Goal: Task Accomplishment & Management: Manage account settings

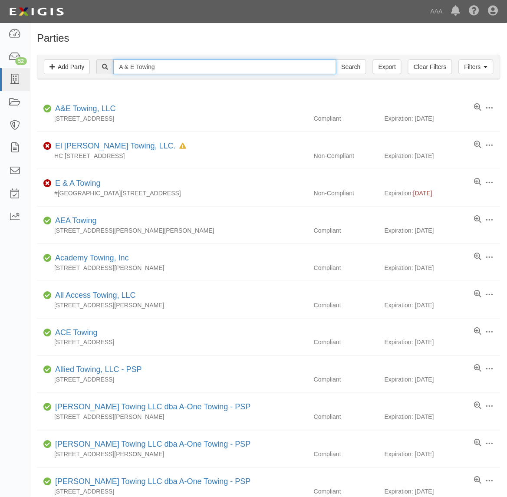
click at [147, 72] on input "A & E Towing" at bounding box center [224, 66] width 223 height 15
paste input "19814"
type input "19814"
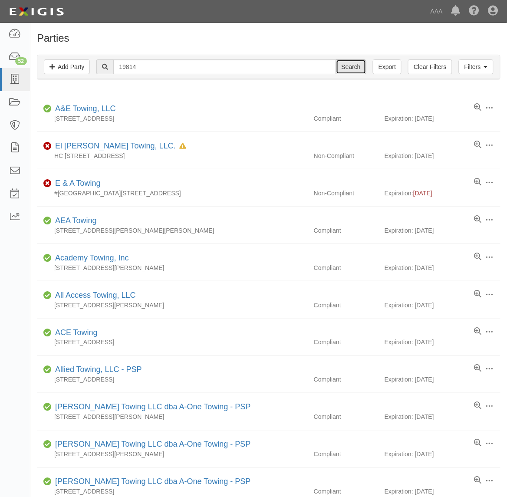
click at [353, 69] on input "Search" at bounding box center [351, 66] width 30 height 15
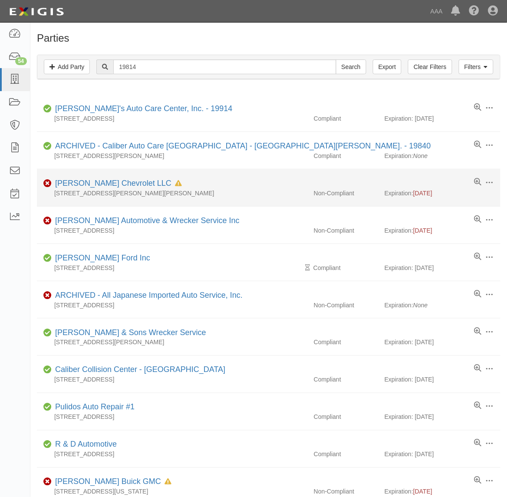
click at [109, 179] on div "Reed Chevrolet LLC In Default since 09/15/2025" at bounding box center [117, 183] width 130 height 11
click at [109, 181] on link "[PERSON_NAME] Chevrolet LLC" at bounding box center [113, 183] width 116 height 9
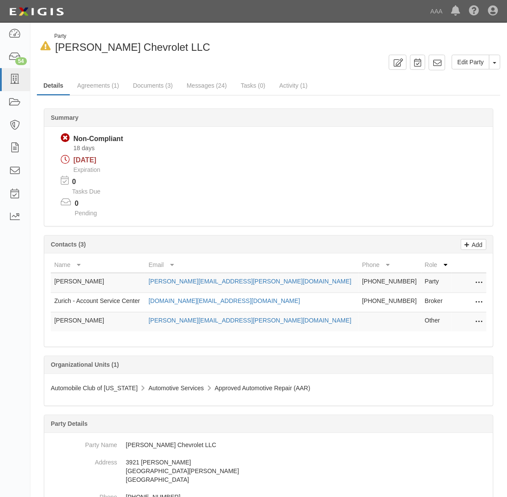
click at [479, 300] on icon at bounding box center [479, 302] width 7 height 11
click at [466, 298] on link "Edit" at bounding box center [448, 300] width 69 height 16
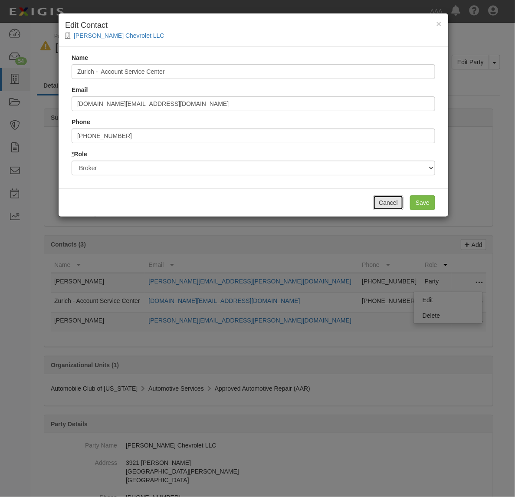
click at [385, 205] on button "Cancel" at bounding box center [388, 202] width 30 height 15
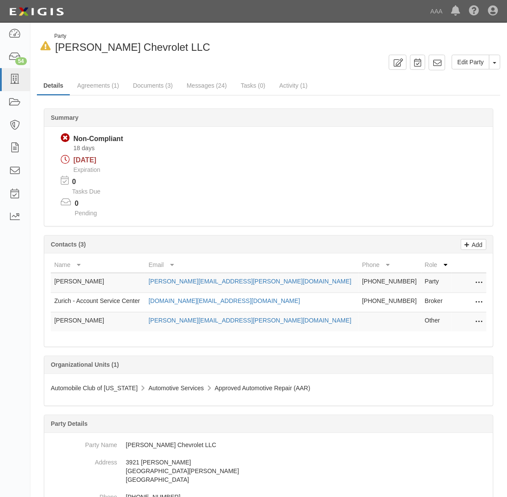
click at [476, 298] on icon at bounding box center [479, 302] width 7 height 11
click at [465, 294] on link "Edit" at bounding box center [448, 300] width 69 height 16
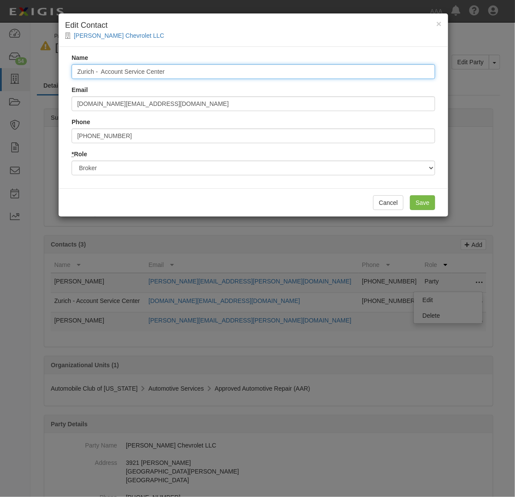
drag, startPoint x: 181, startPoint y: 74, endPoint x: 17, endPoint y: 77, distance: 164.2
click at [17, 77] on div "× Edit Contact Reed Chevrolet LLC Name Zurich - Account Service Center Email se…" at bounding box center [257, 248] width 515 height 497
type input "YouZoom Insurance Services"
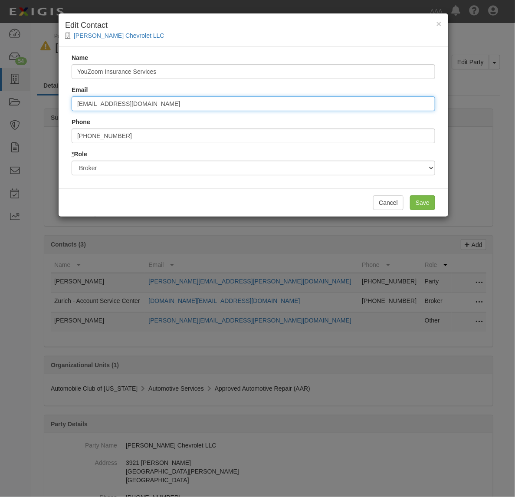
type input "amservicecenter@arrowheadgrp.com"
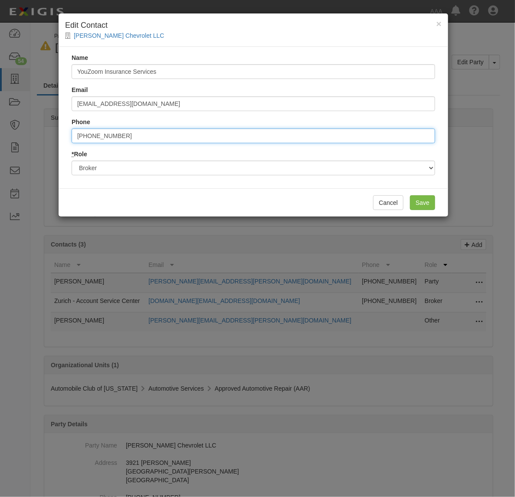
drag, startPoint x: 131, startPoint y: 132, endPoint x: 6, endPoint y: 146, distance: 125.8
click at [9, 145] on div "× Edit Contact Reed Chevrolet LLC Name YouZoom Insurance Services Email amservi…" at bounding box center [257, 248] width 515 height 497
type input "8882408803"
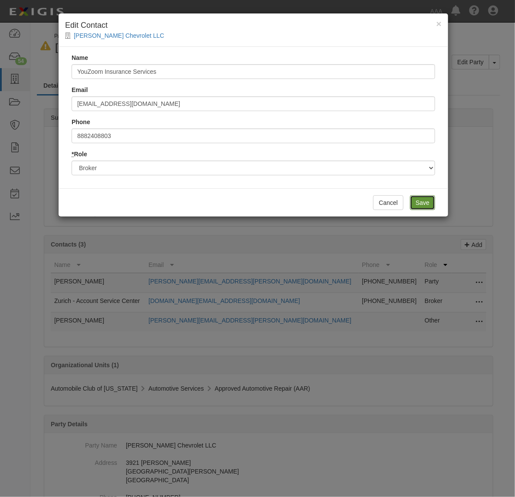
click at [417, 201] on input "Save" at bounding box center [422, 202] width 25 height 15
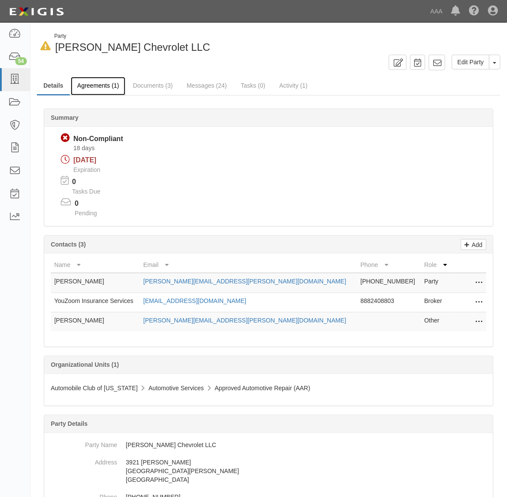
click at [94, 86] on link "Agreements (1)" at bounding box center [98, 86] width 55 height 19
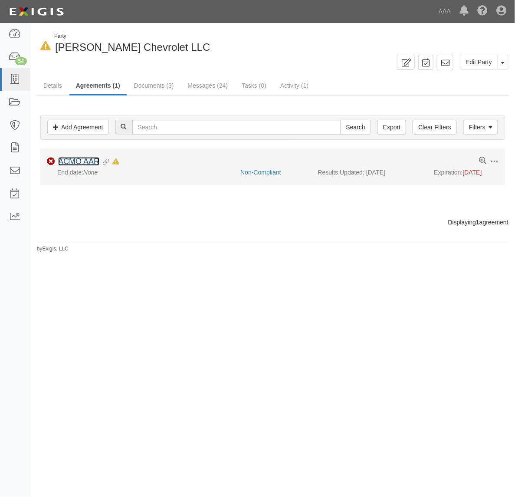
click at [86, 158] on link "ACMO AAR" at bounding box center [78, 161] width 41 height 9
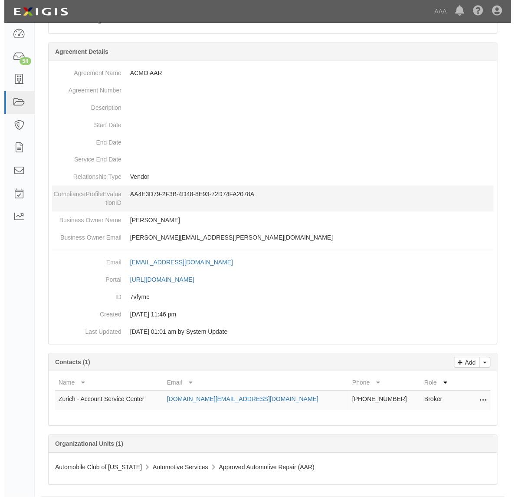
scroll to position [196, 0]
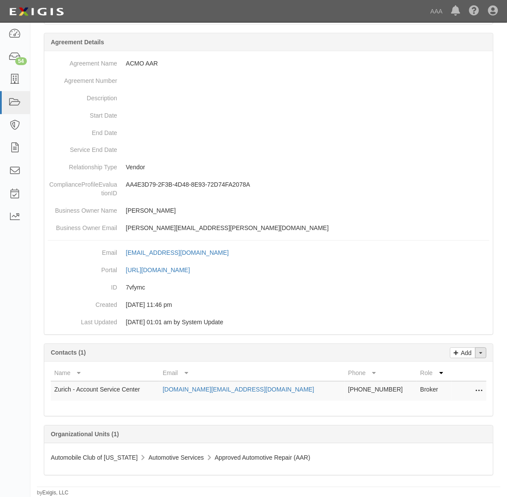
click at [483, 352] on button "Toggle Contact Dropdown" at bounding box center [480, 353] width 11 height 11
click at [469, 367] on link "Change contacts" at bounding box center [452, 368] width 69 height 11
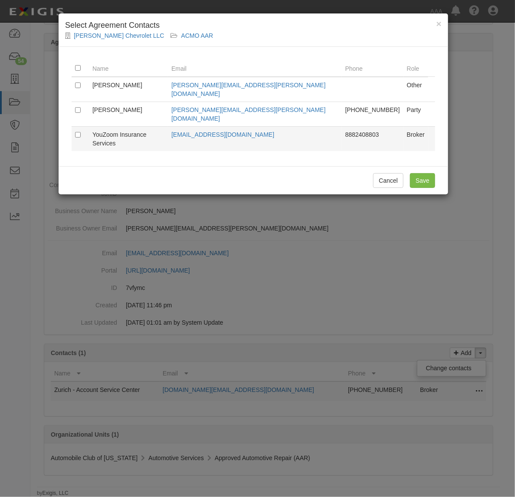
click at [74, 126] on td at bounding box center [80, 138] width 17 height 25
click at [79, 132] on input "checkbox" at bounding box center [78, 135] width 6 height 6
checkbox input "true"
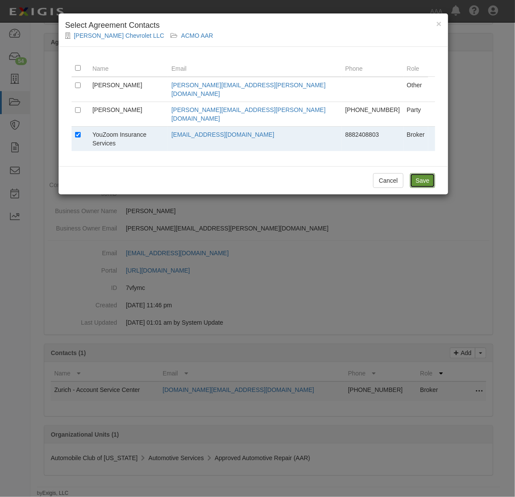
click at [423, 173] on input "Save" at bounding box center [422, 180] width 25 height 15
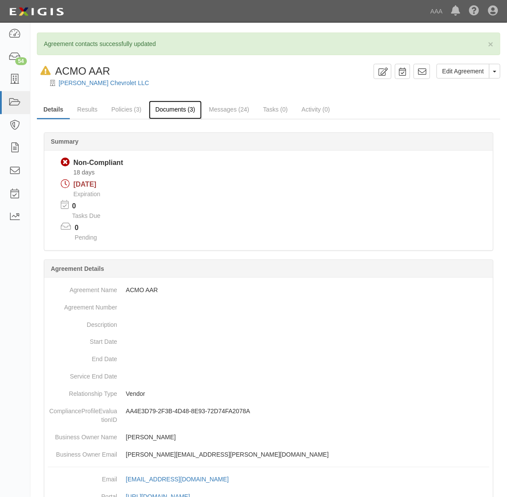
click at [164, 109] on link "Documents (3)" at bounding box center [175, 110] width 53 height 19
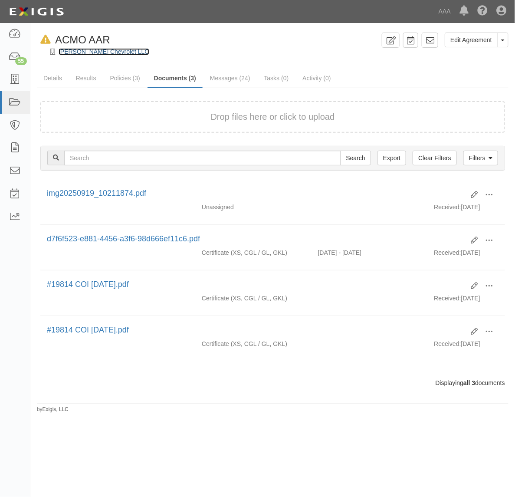
click at [99, 52] on link "[PERSON_NAME] Chevrolet LLC" at bounding box center [104, 51] width 91 height 7
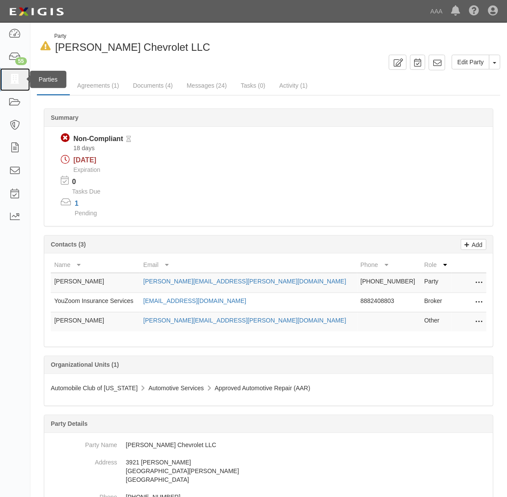
click at [20, 83] on icon at bounding box center [15, 80] width 12 height 10
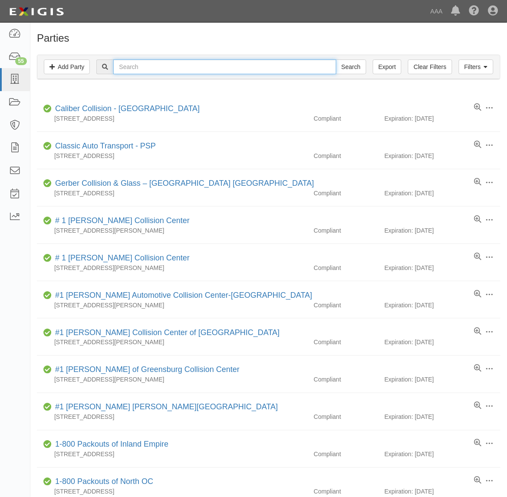
click at [171, 63] on input "text" at bounding box center [224, 66] width 223 height 15
paste input "19815"
type input "19815"
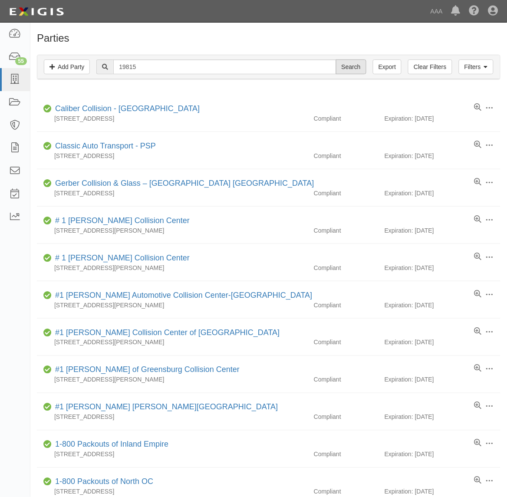
click at [345, 59] on div "Filters Add Party Clear Filters Export 19815 Search Filters" at bounding box center [268, 67] width 463 height 24
drag, startPoint x: 345, startPoint y: 59, endPoint x: 341, endPoint y: 69, distance: 10.7
click at [341, 69] on input "Search" at bounding box center [351, 66] width 30 height 15
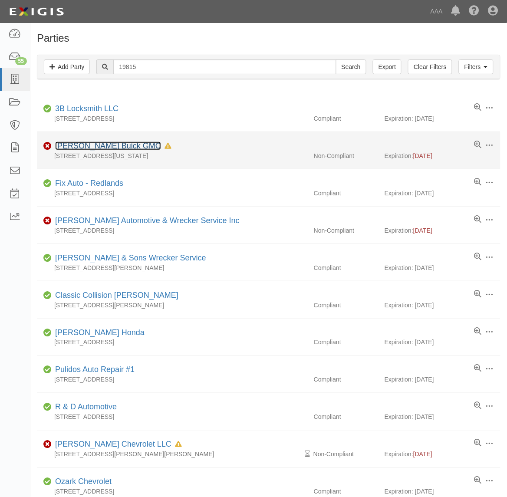
click at [98, 148] on link "[PERSON_NAME] Buick GMC" at bounding box center [108, 146] width 106 height 9
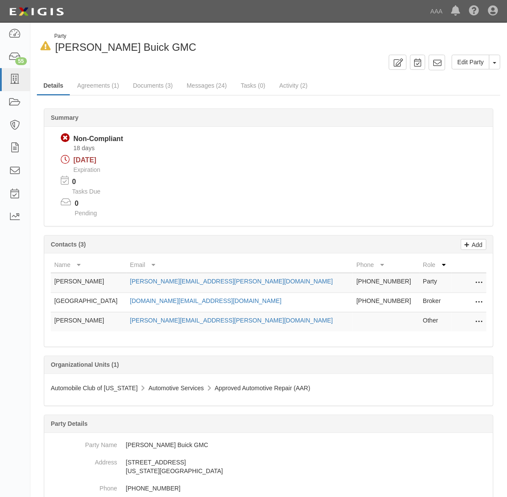
click at [475, 304] on button at bounding box center [477, 303] width 11 height 12
click at [457, 300] on link "Edit" at bounding box center [448, 300] width 69 height 16
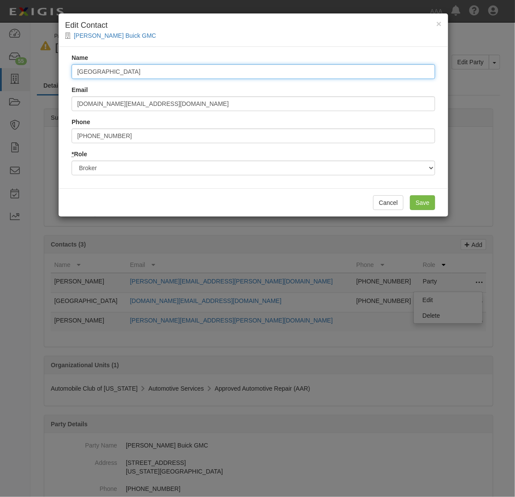
click at [143, 73] on input "[GEOGRAPHIC_DATA]" at bounding box center [254, 71] width 364 height 15
click at [142, 73] on input "[GEOGRAPHIC_DATA]" at bounding box center [254, 71] width 364 height 15
click at [140, 73] on input "[GEOGRAPHIC_DATA]" at bounding box center [254, 71] width 364 height 15
type input "YouZoom Insurance Services"
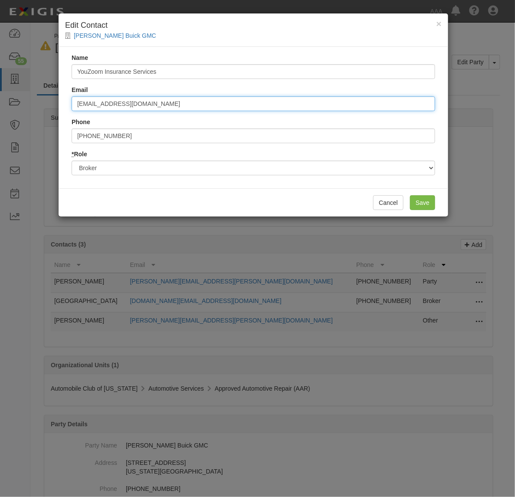
type input "[EMAIL_ADDRESS][DOMAIN_NAME]"
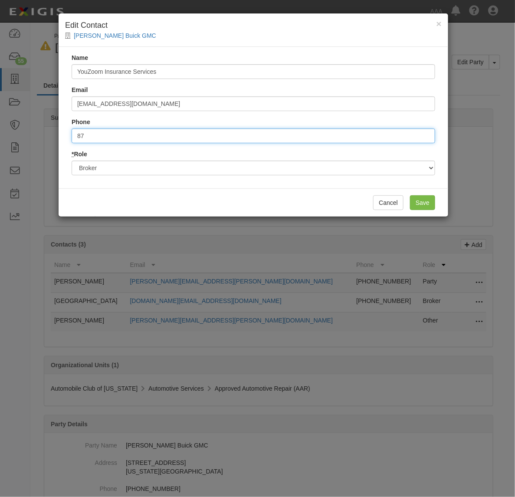
type input "8"
type input "8882408803"
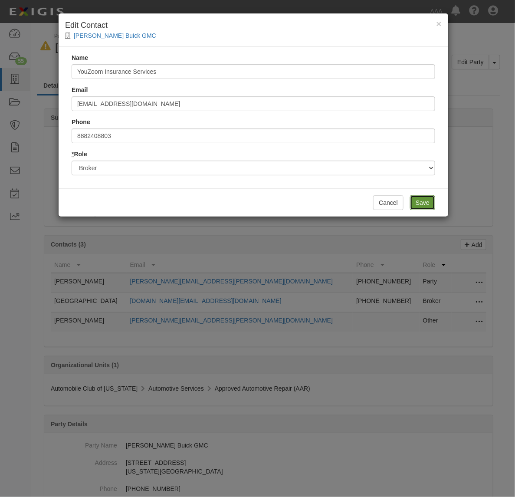
click at [429, 203] on input "Save" at bounding box center [422, 202] width 25 height 15
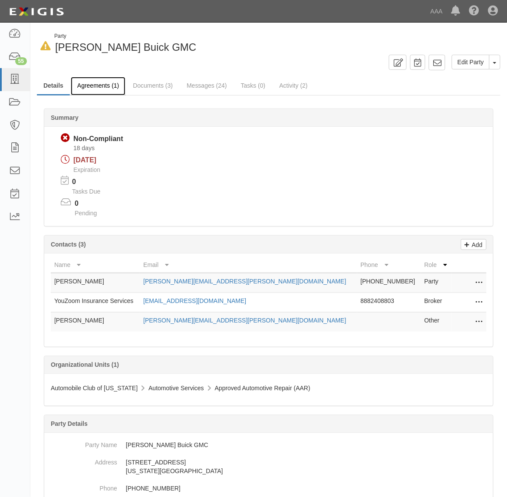
click at [107, 83] on link "Agreements (1)" at bounding box center [98, 86] width 55 height 19
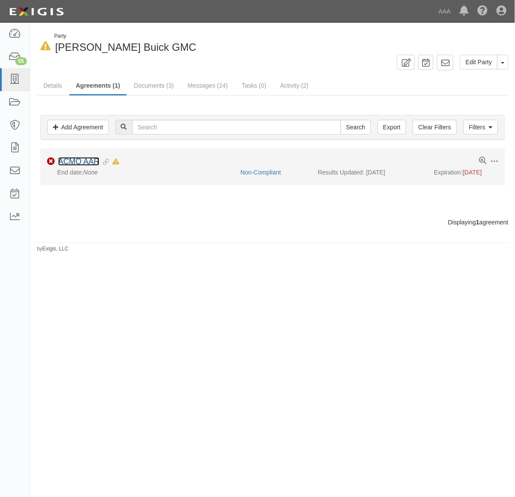
click at [92, 161] on link "ACMO AAR" at bounding box center [78, 161] width 41 height 9
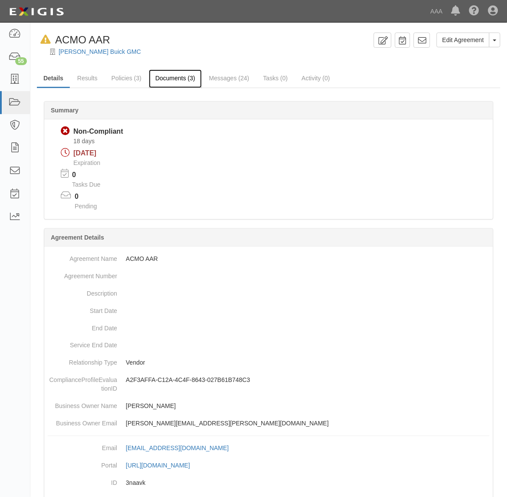
click at [168, 82] on link "Documents (3)" at bounding box center [175, 78] width 53 height 19
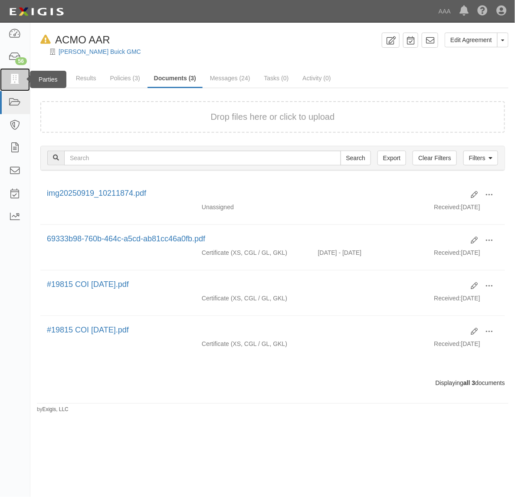
click at [18, 75] on icon at bounding box center [15, 80] width 12 height 10
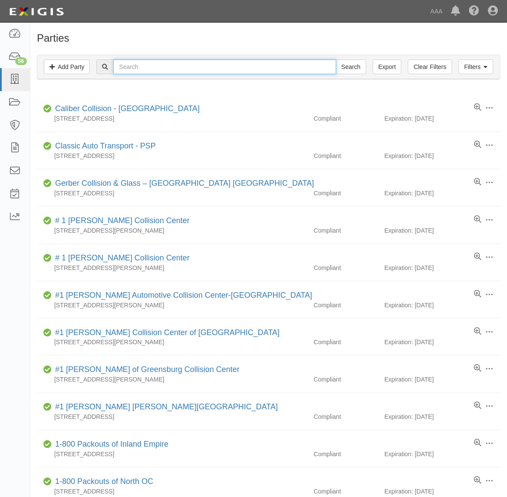
click at [172, 66] on input "text" at bounding box center [224, 66] width 223 height 15
paste input "19861"
type input "19861"
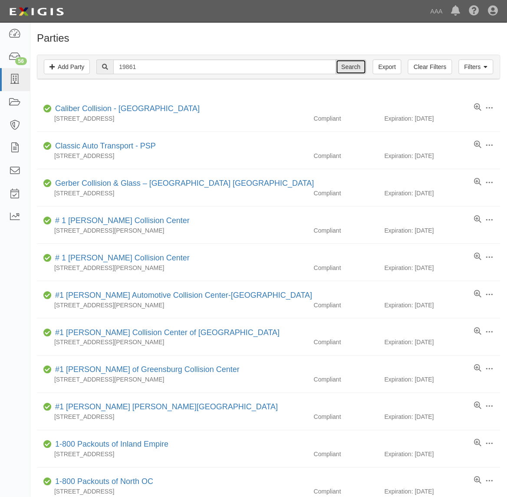
click at [356, 69] on input "Search" at bounding box center [351, 66] width 30 height 15
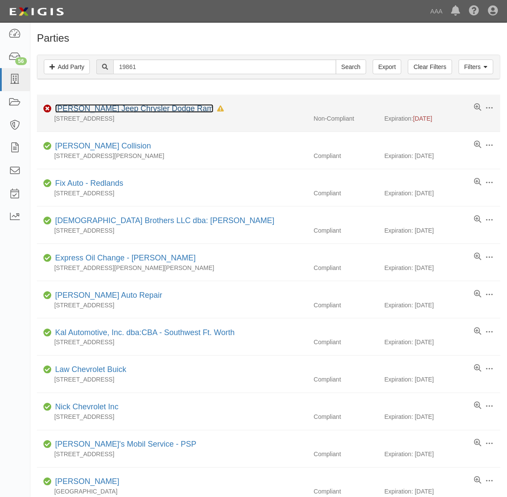
click at [145, 111] on link "Reed Jeep Chrysler Dodge Ram" at bounding box center [134, 108] width 158 height 9
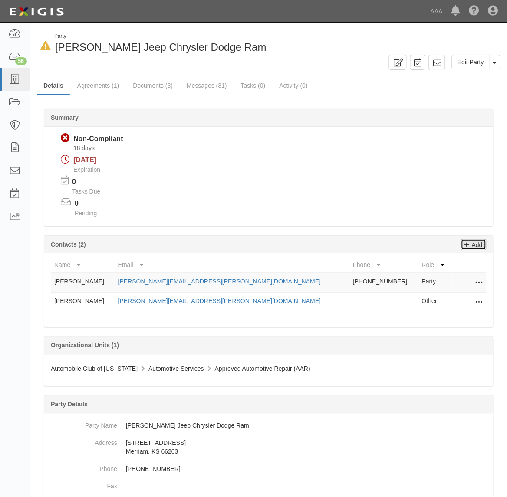
click at [476, 242] on p "Add" at bounding box center [476, 245] width 13 height 10
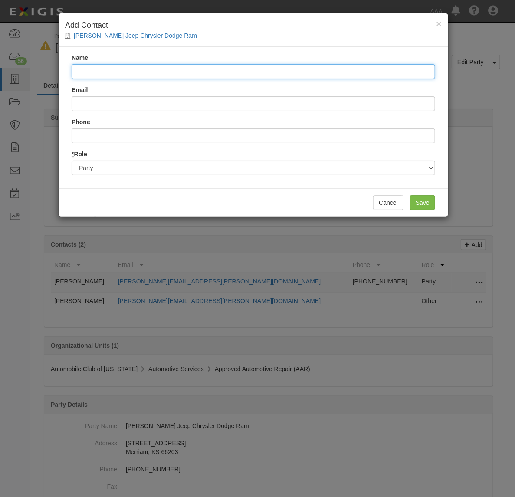
click at [163, 70] on input "Name" at bounding box center [254, 71] width 364 height 15
type input "YouZoom Insurance Services"
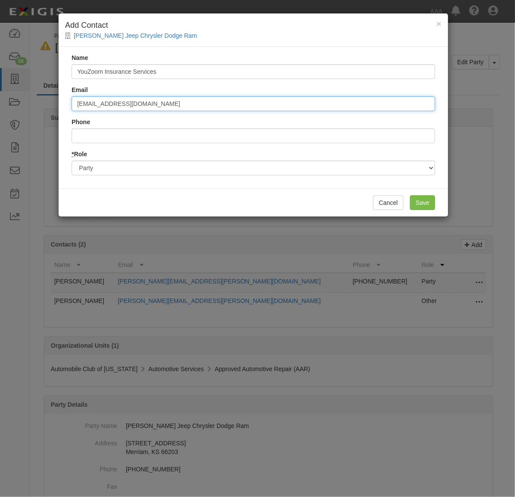
type input "[EMAIL_ADDRESS][DOMAIN_NAME]"
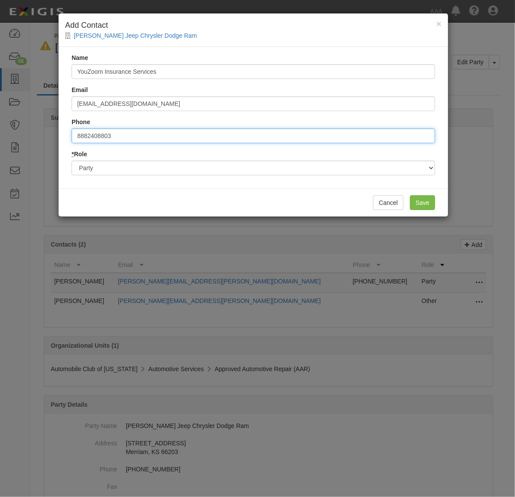
type input "8882408803"
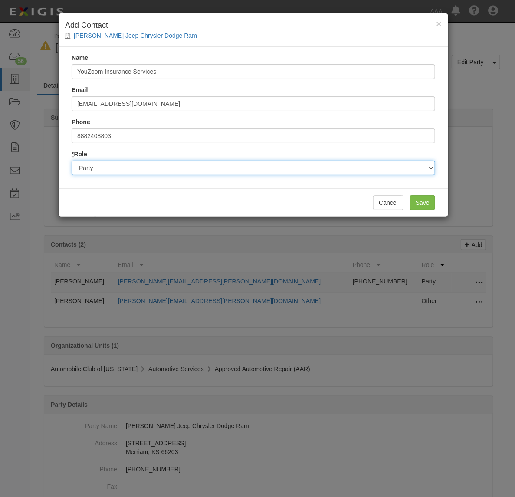
click at [113, 172] on select "Party Broker Other" at bounding box center [254, 168] width 364 height 15
select select "Broker"
click at [72, 161] on select "Party Broker Other" at bounding box center [254, 168] width 364 height 15
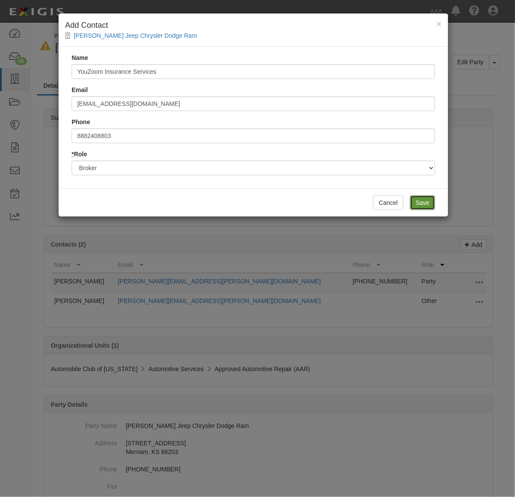
click at [423, 205] on input "Save" at bounding box center [422, 202] width 25 height 15
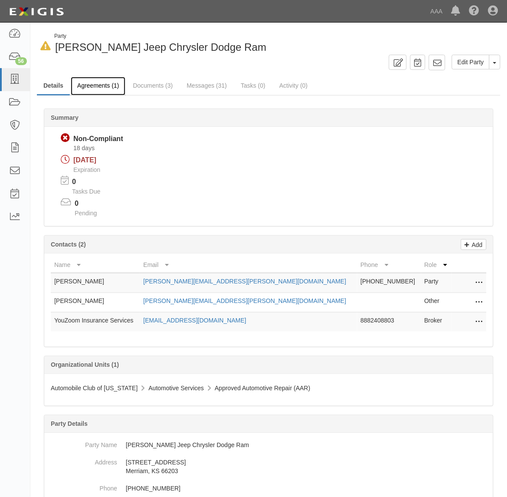
click at [105, 87] on link "Agreements (1)" at bounding box center [98, 86] width 55 height 19
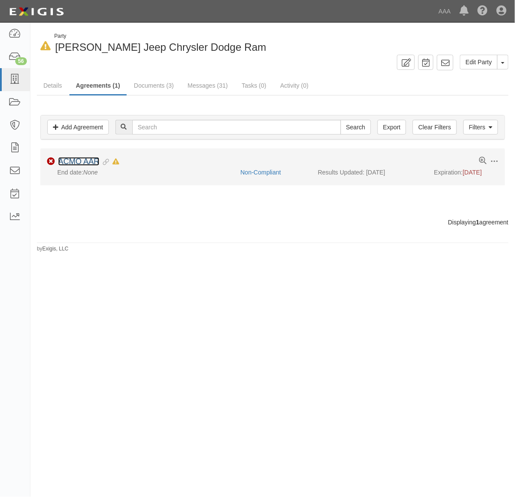
click at [90, 162] on link "ACMO AAR" at bounding box center [78, 161] width 41 height 9
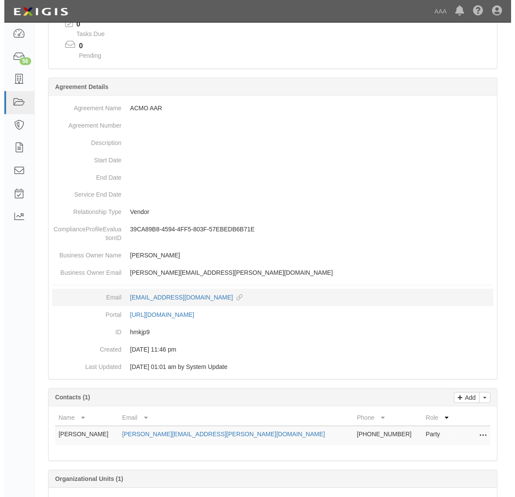
scroll to position [196, 0]
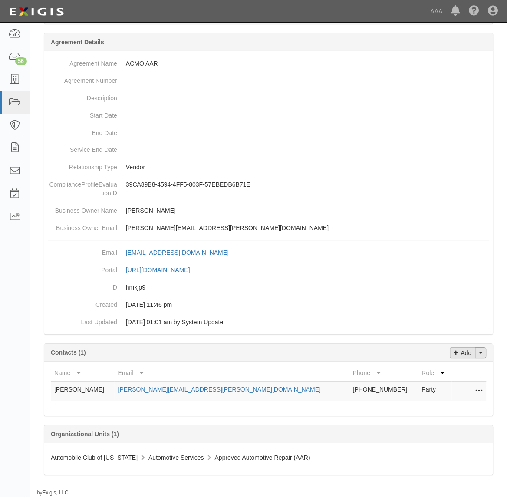
drag, startPoint x: 483, startPoint y: 353, endPoint x: 475, endPoint y: 358, distance: 10.1
click at [483, 354] on button "Toggle Contact Dropdown" at bounding box center [480, 353] width 11 height 11
click at [459, 365] on link "Change contacts" at bounding box center [452, 368] width 69 height 11
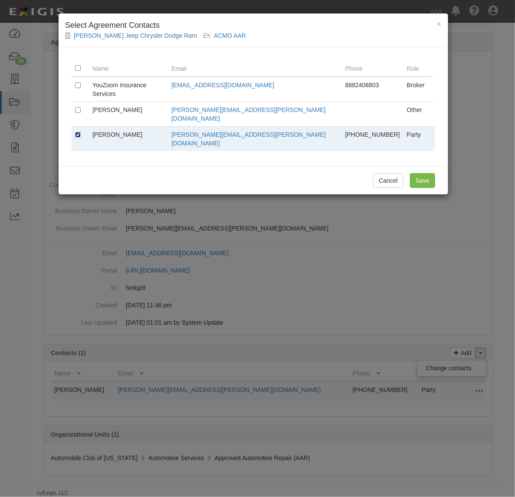
click at [77, 132] on input "checkbox" at bounding box center [78, 135] width 6 height 6
checkbox input "false"
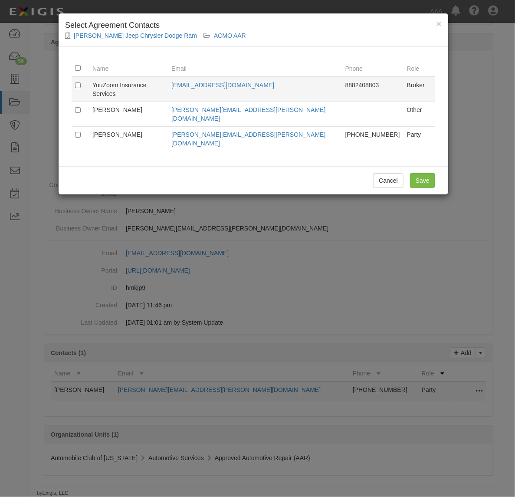
click at [77, 82] on td at bounding box center [80, 89] width 17 height 25
click at [80, 85] on input "checkbox" at bounding box center [78, 86] width 6 height 6
checkbox input "true"
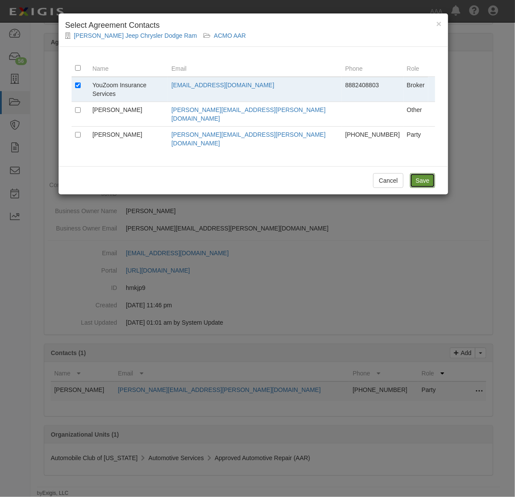
click at [422, 173] on input "Save" at bounding box center [422, 180] width 25 height 15
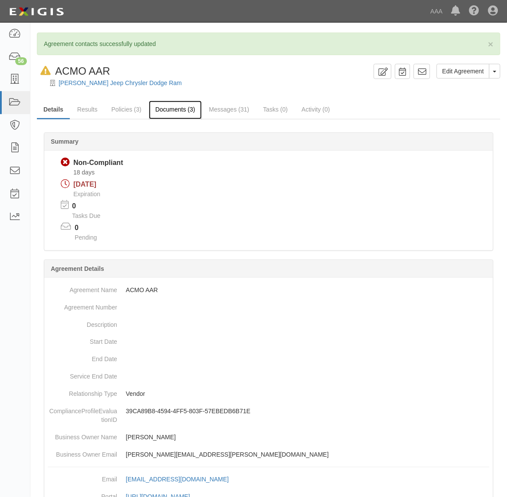
click at [175, 112] on link "Documents (3)" at bounding box center [175, 110] width 53 height 19
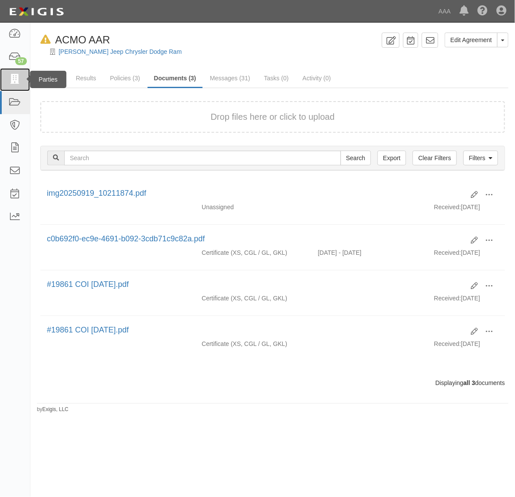
click at [14, 79] on icon at bounding box center [15, 80] width 12 height 10
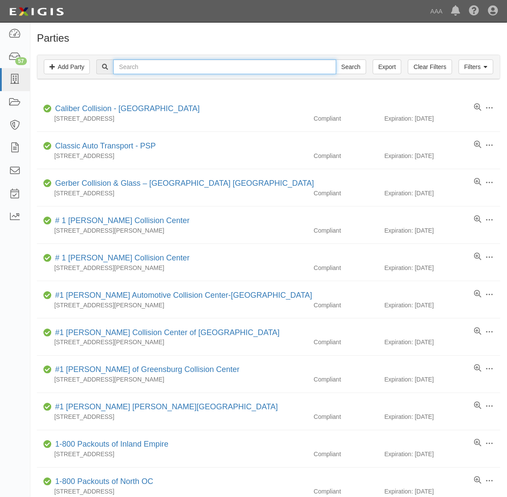
click at [148, 67] on input "text" at bounding box center [224, 66] width 223 height 15
paste input "20834"
type input "20834"
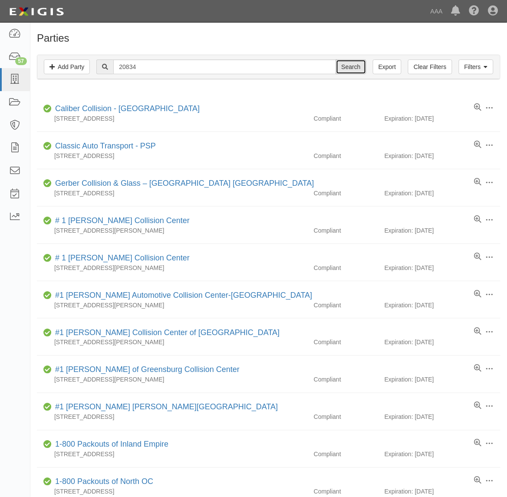
click at [341, 61] on input "Search" at bounding box center [351, 66] width 30 height 15
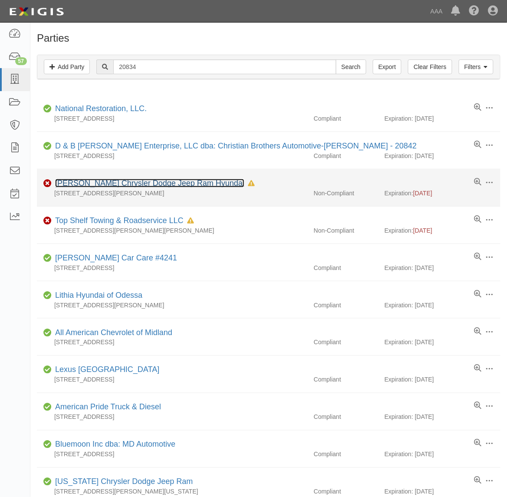
click at [108, 185] on link "[PERSON_NAME] Chrysler Dodge Jeep Ram Hyundai" at bounding box center [149, 183] width 189 height 9
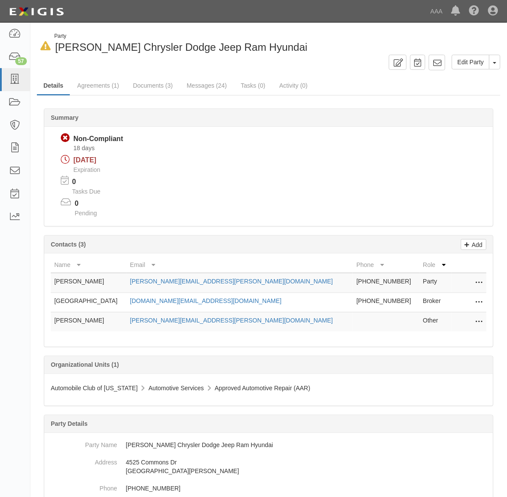
click at [476, 301] on icon at bounding box center [479, 302] width 7 height 11
click at [455, 301] on link "Edit" at bounding box center [448, 300] width 69 height 16
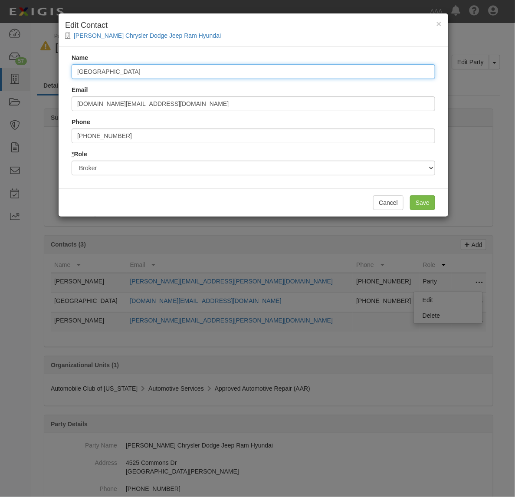
click at [201, 75] on input "[GEOGRAPHIC_DATA]" at bounding box center [254, 71] width 364 height 15
type input "YouZoom Insurance Services"
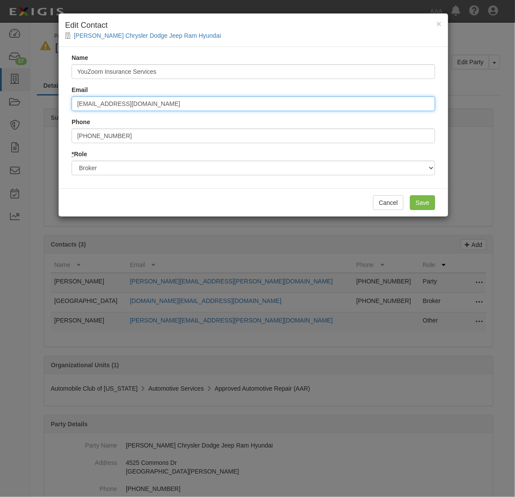
type input "[EMAIL_ADDRESS][DOMAIN_NAME]"
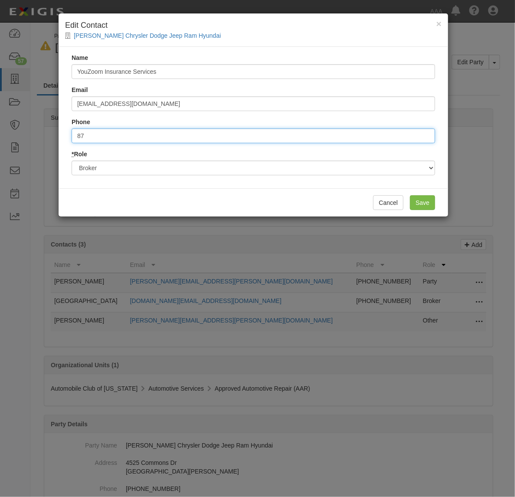
type input "8"
type input "8882408803"
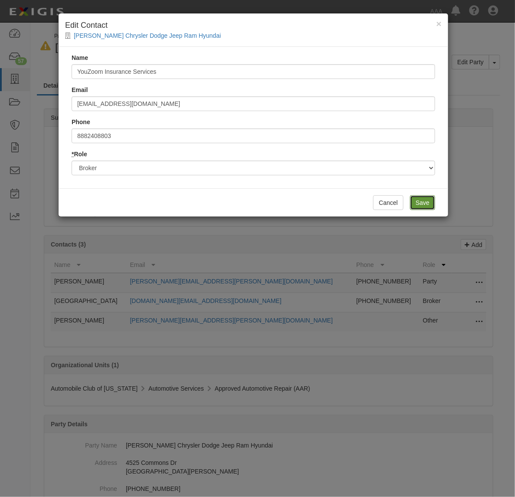
click at [420, 197] on input "Save" at bounding box center [422, 202] width 25 height 15
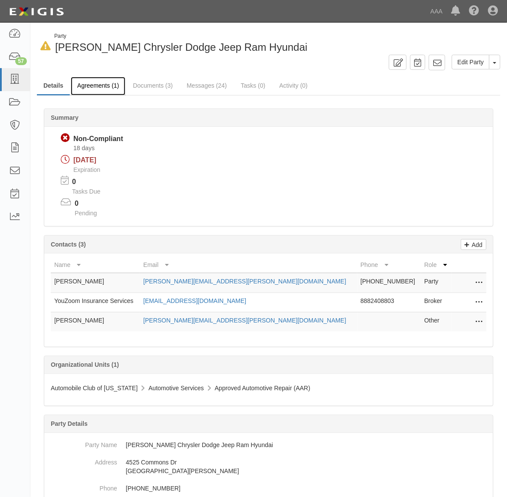
click at [99, 83] on link "Agreements (1)" at bounding box center [98, 86] width 55 height 19
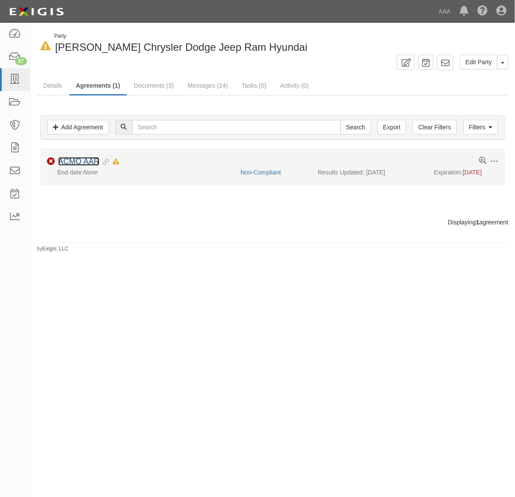
click at [86, 162] on link "ACMO AAR" at bounding box center [78, 161] width 41 height 9
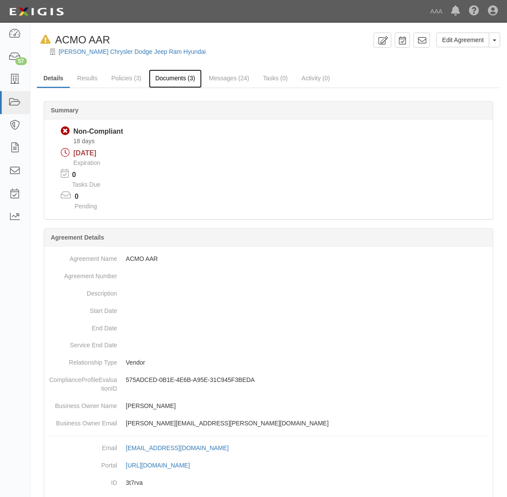
click at [165, 83] on link "Documents (3)" at bounding box center [175, 78] width 53 height 19
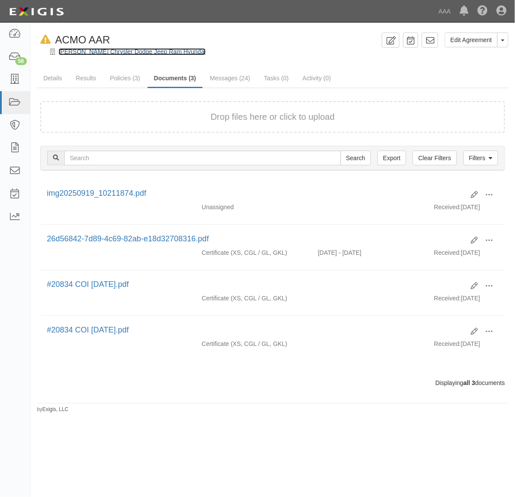
click at [116, 51] on link "[PERSON_NAME] Chrysler Dodge Jeep Ram Hyundai" at bounding box center [132, 51] width 147 height 7
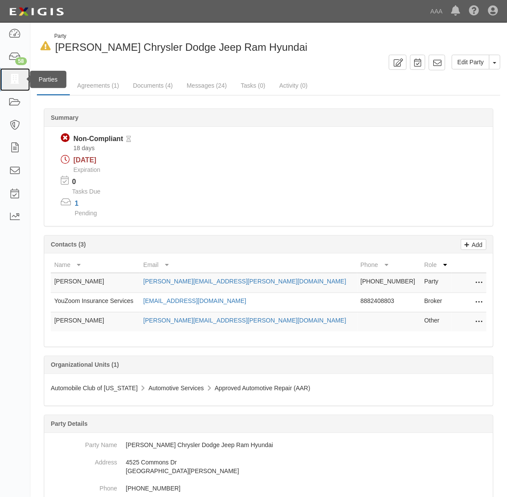
click at [8, 85] on link at bounding box center [15, 79] width 30 height 23
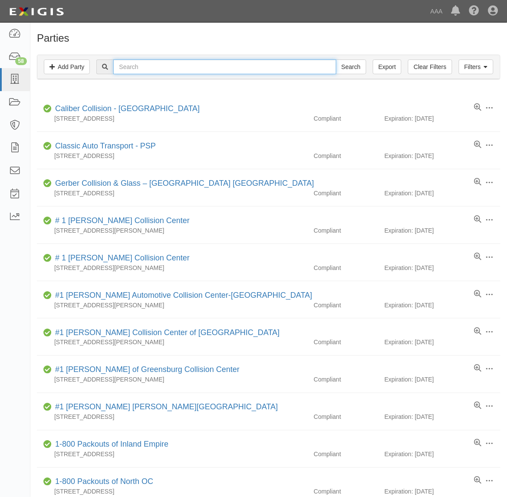
click at [175, 70] on input "text" at bounding box center [224, 66] width 223 height 15
paste input "CC214173"
type input "CC214173"
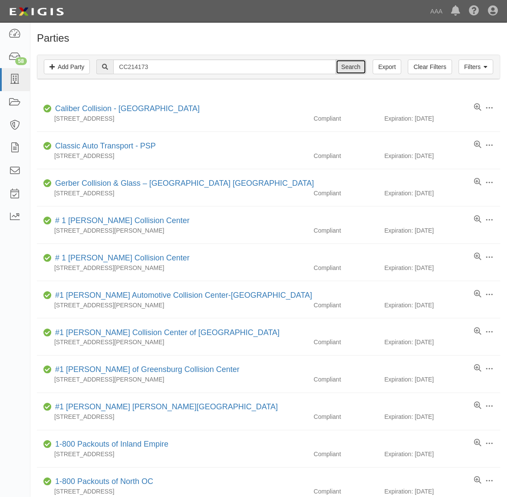
click at [350, 66] on input "Search" at bounding box center [351, 66] width 30 height 15
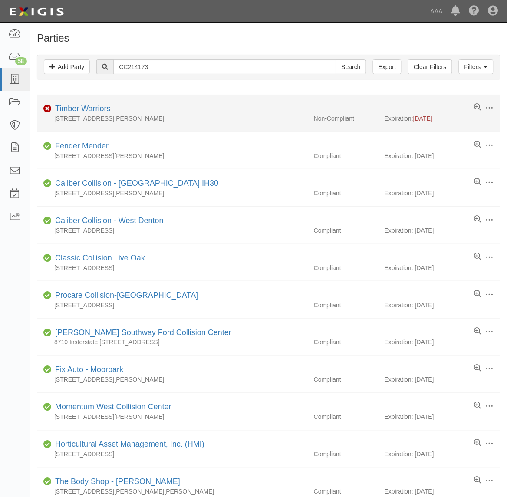
click at [92, 105] on div "Timber Warriors" at bounding box center [81, 108] width 59 height 11
click at [99, 107] on link "Timber Warriors" at bounding box center [83, 108] width 56 height 9
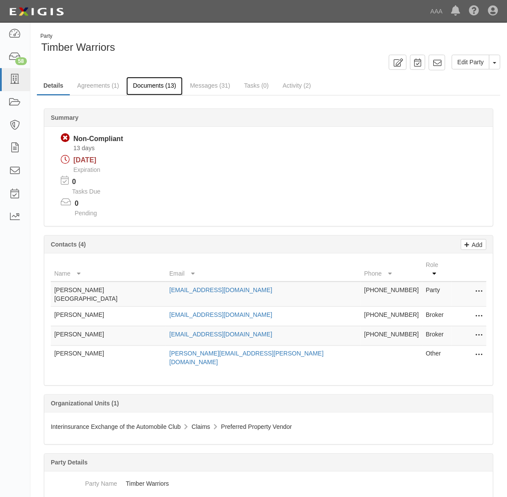
drag, startPoint x: 170, startPoint y: 88, endPoint x: 175, endPoint y: 89, distance: 4.5
click at [170, 88] on link "Documents (13)" at bounding box center [154, 86] width 56 height 19
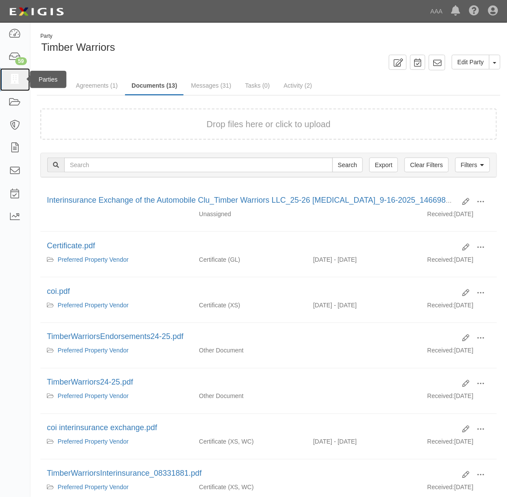
click at [21, 85] on link at bounding box center [15, 79] width 30 height 23
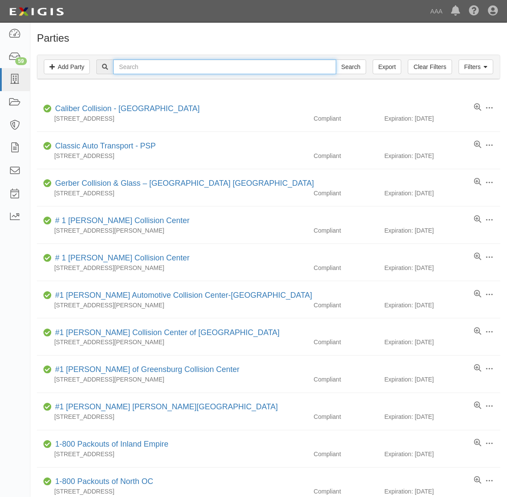
click at [165, 66] on input "text" at bounding box center [224, 66] width 223 height 15
type input "CC419189"
click at [336, 59] on input "Search" at bounding box center [351, 66] width 30 height 15
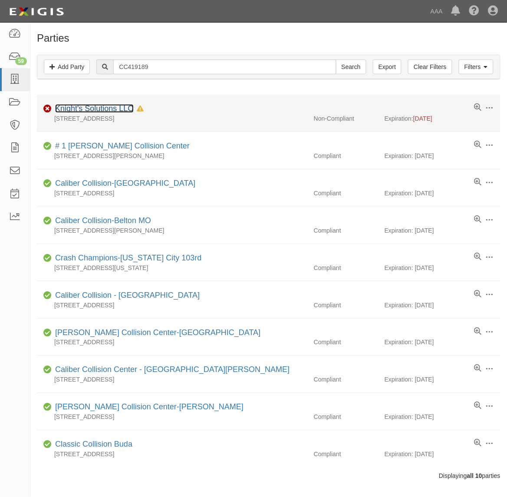
click at [94, 107] on link "Knight's Solutions LLC" at bounding box center [94, 108] width 79 height 9
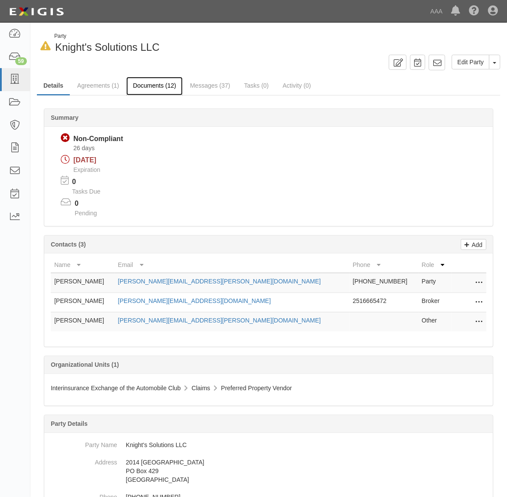
click at [159, 90] on link "Documents (12)" at bounding box center [154, 86] width 56 height 19
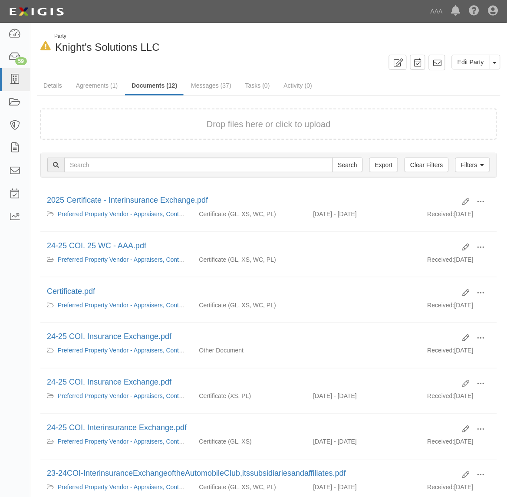
click at [157, 126] on div "Drop files here or click to upload" at bounding box center [269, 124] width 438 height 13
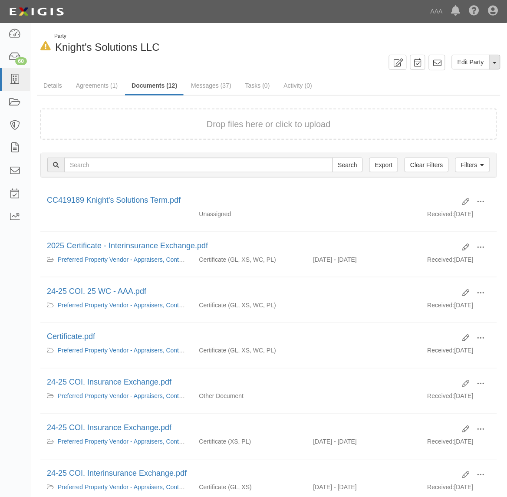
click at [495, 59] on button "Toggle Party Dropdown" at bounding box center [494, 62] width 11 height 15
click at [467, 89] on link "Archive Party" at bounding box center [466, 89] width 69 height 11
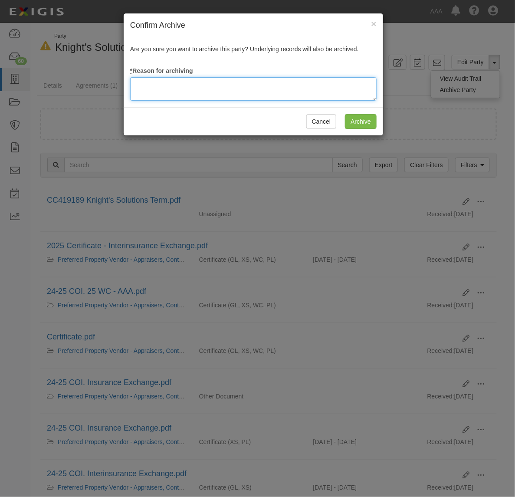
drag, startPoint x: 246, startPoint y: 98, endPoint x: 242, endPoint y: 96, distance: 4.7
click at [244, 96] on textarea at bounding box center [253, 88] width 247 height 23
type textarea "Station Terminated"
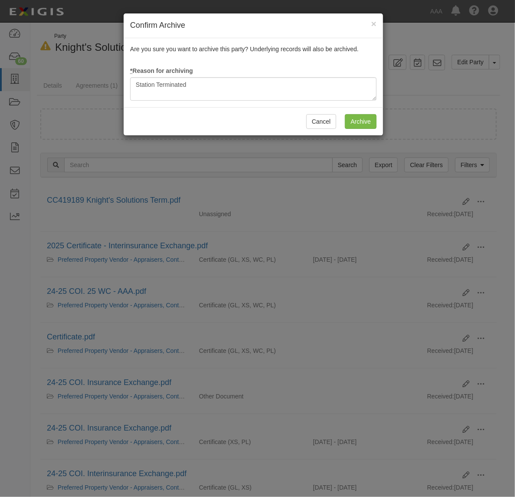
click at [361, 132] on div "Cancel Archive" at bounding box center [254, 121] width 260 height 28
click at [363, 127] on input "Archive" at bounding box center [361, 121] width 32 height 15
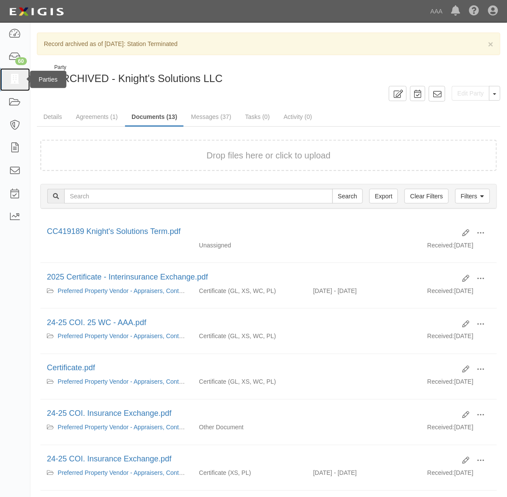
click at [20, 80] on icon at bounding box center [15, 80] width 12 height 10
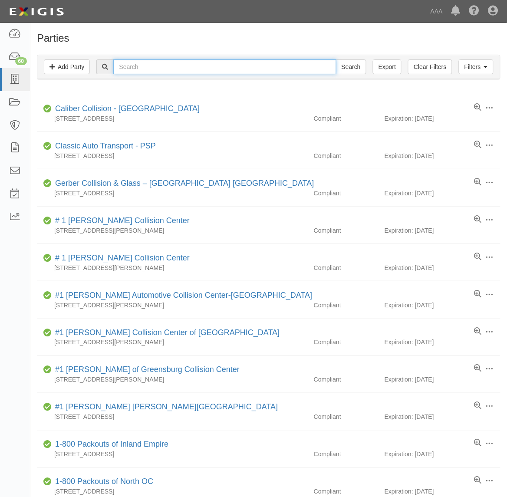
click at [177, 68] on input "text" at bounding box center [224, 66] width 223 height 15
type input "CC154634"
click at [336, 59] on input "Search" at bounding box center [351, 66] width 30 height 15
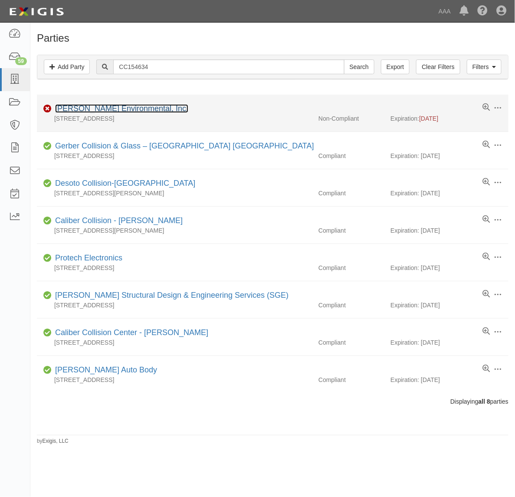
click at [145, 106] on link "[PERSON_NAME] Environmental, Inc." at bounding box center [121, 108] width 133 height 9
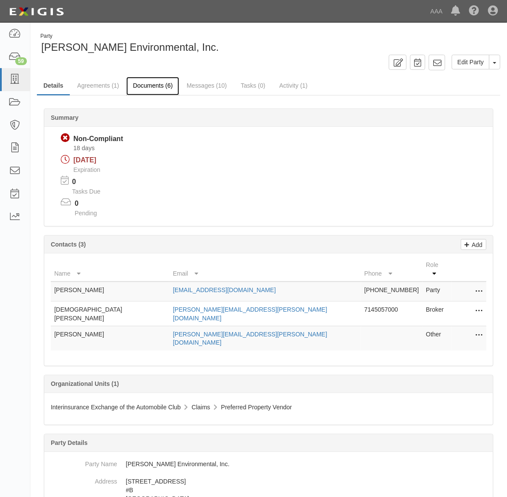
click at [157, 86] on link "Documents (6)" at bounding box center [152, 86] width 53 height 19
